Goal: Information Seeking & Learning: Check status

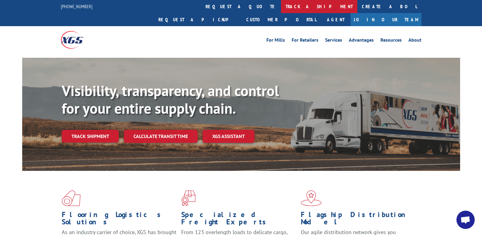
click at [281, 4] on link "track a shipment" at bounding box center [319, 6] width 76 height 13
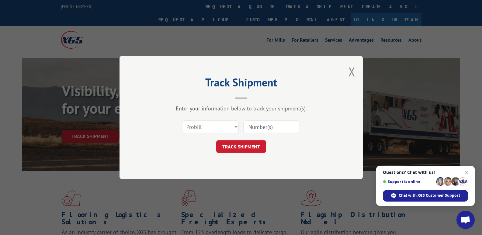
paste input "17119851"
type input "17119851"
click at [242, 147] on button "TRACK SHIPMENT" at bounding box center [241, 146] width 50 height 13
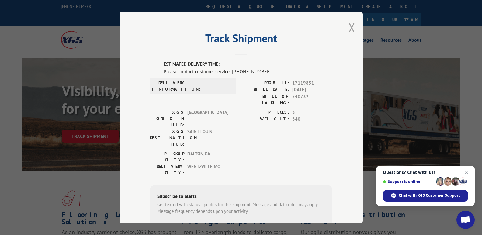
click at [346, 26] on div "Track Shipment ESTIMATED DELIVERY TIME: Please contact customer service: [PHONE…" at bounding box center [241, 118] width 243 height 212
click at [349, 27] on button "Close modal" at bounding box center [351, 27] width 7 height 16
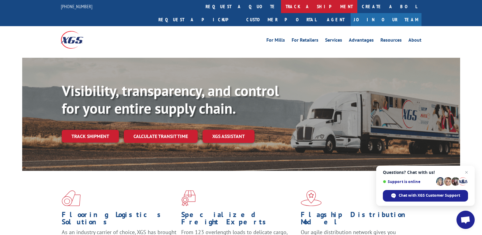
click at [281, 6] on link "track a shipment" at bounding box center [319, 6] width 76 height 13
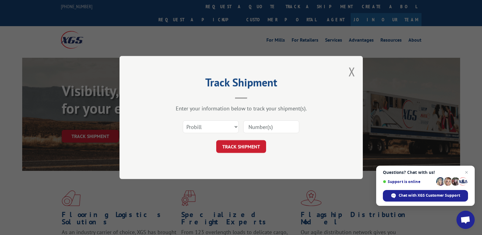
paste input "17119851"
type input "17119851"
click at [242, 145] on button "TRACK SHIPMENT" at bounding box center [241, 146] width 50 height 13
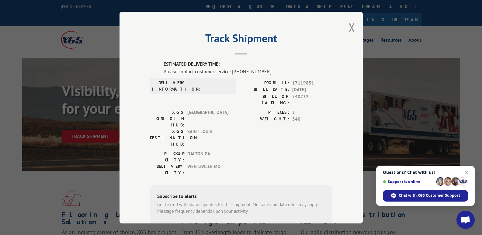
drag, startPoint x: 145, startPoint y: 25, endPoint x: 146, endPoint y: 36, distance: 11.3
click at [146, 36] on div "Track Shipment ESTIMATED DELIVERY TIME: Please contact customer service: [PHONE…" at bounding box center [241, 118] width 243 height 212
click at [349, 30] on button "Close modal" at bounding box center [351, 27] width 7 height 16
